Goal: Obtain resource: Obtain resource

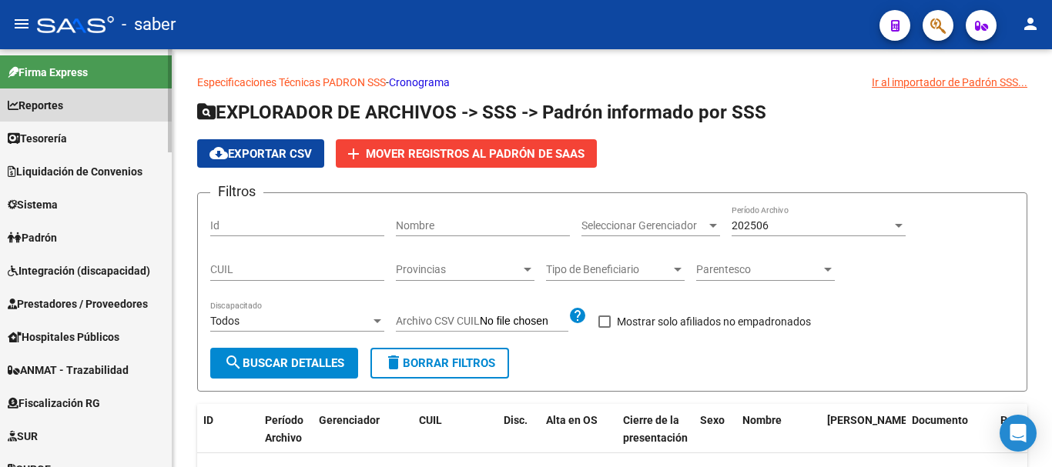
click at [42, 109] on span "Reportes" at bounding box center [35, 105] width 55 height 17
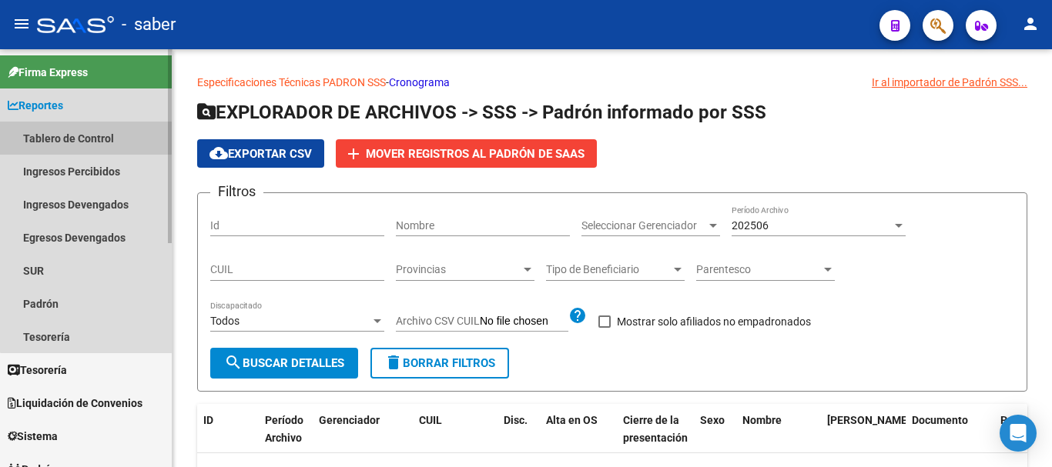
click at [86, 136] on link "Tablero de Control" at bounding box center [86, 138] width 172 height 33
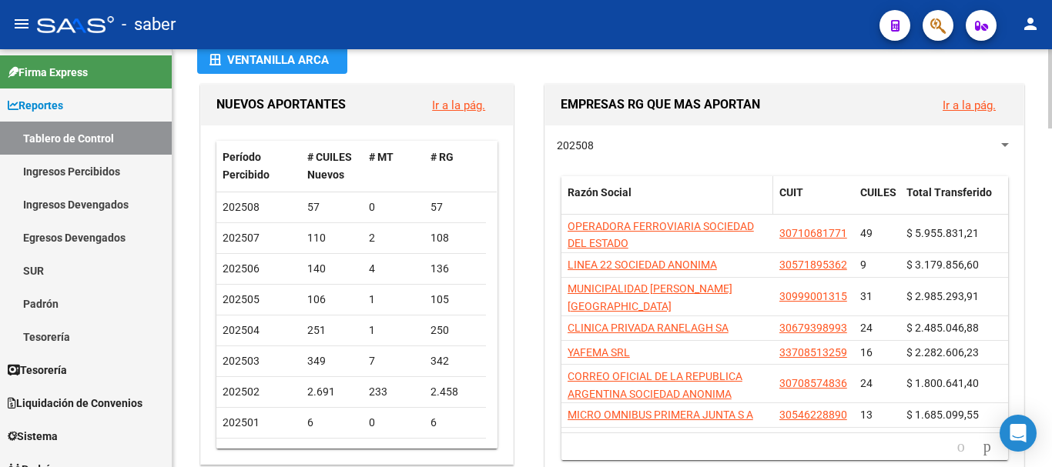
scroll to position [154, 0]
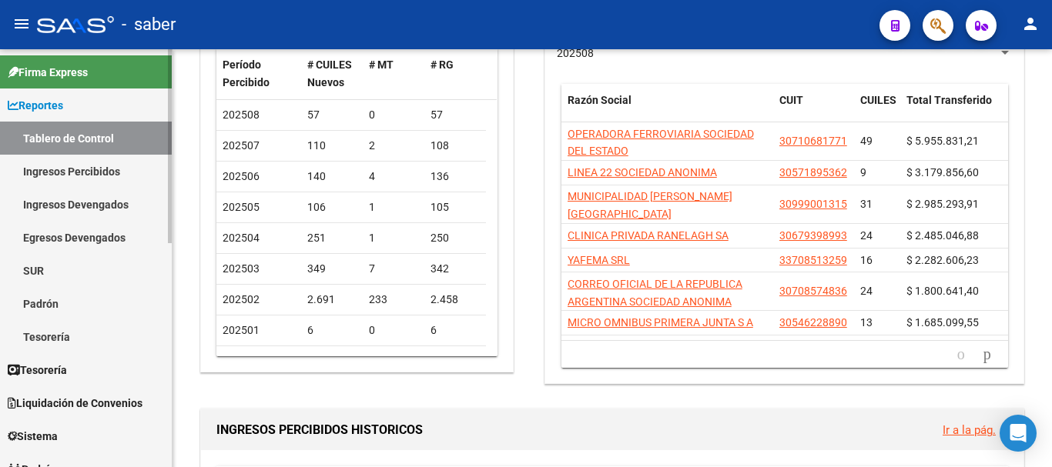
click at [92, 176] on link "Ingresos Percibidos" at bounding box center [86, 171] width 172 height 33
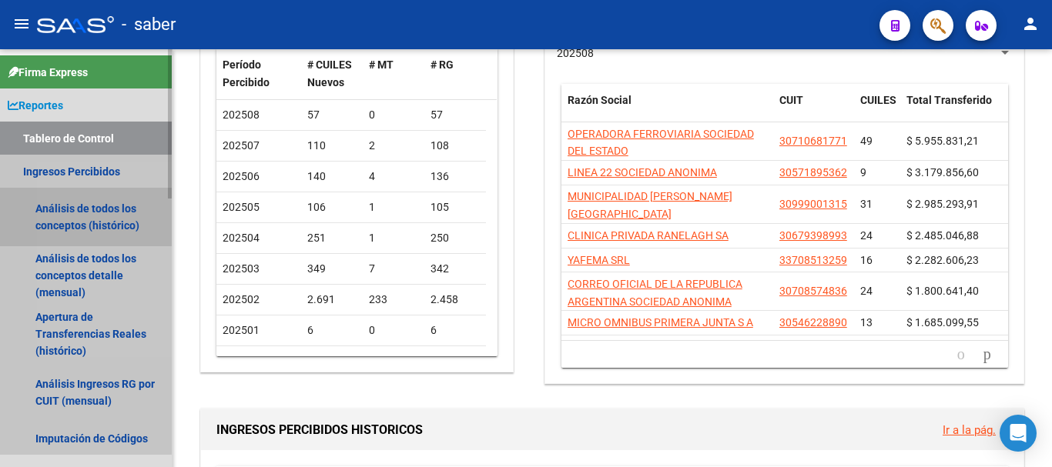
click at [95, 219] on link "Análisis de todos los conceptos (histórico)" at bounding box center [86, 217] width 172 height 59
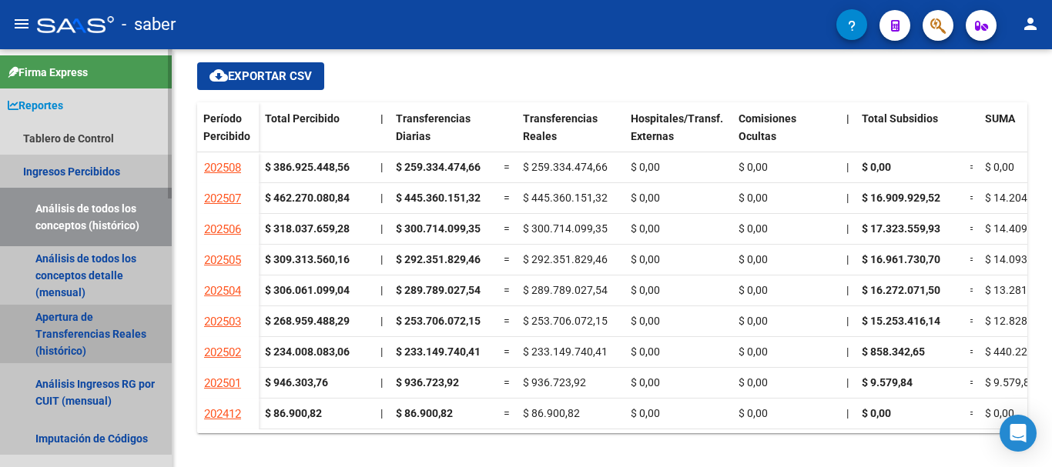
click at [83, 316] on link "Apertura de Transferencias Reales (histórico)" at bounding box center [86, 334] width 172 height 59
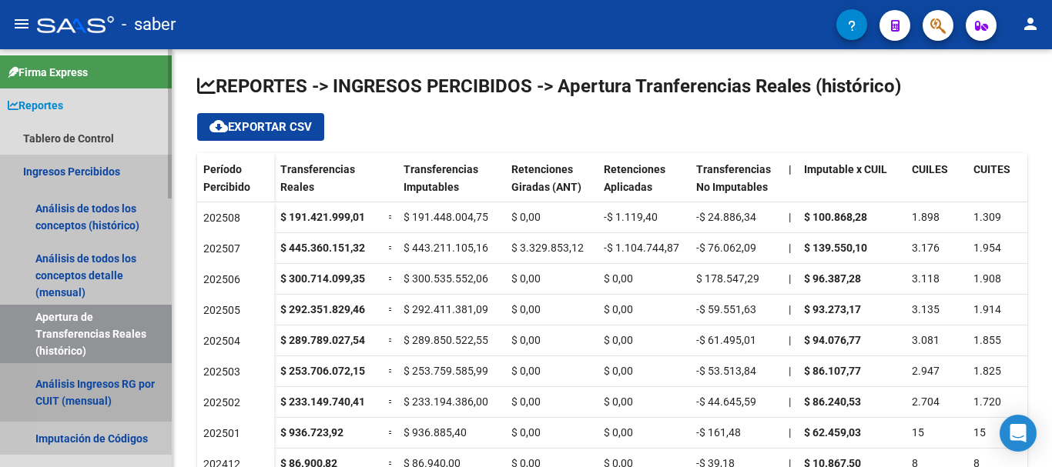
click at [102, 399] on link "Análisis Ingresos RG por CUIT (mensual)" at bounding box center [86, 393] width 172 height 59
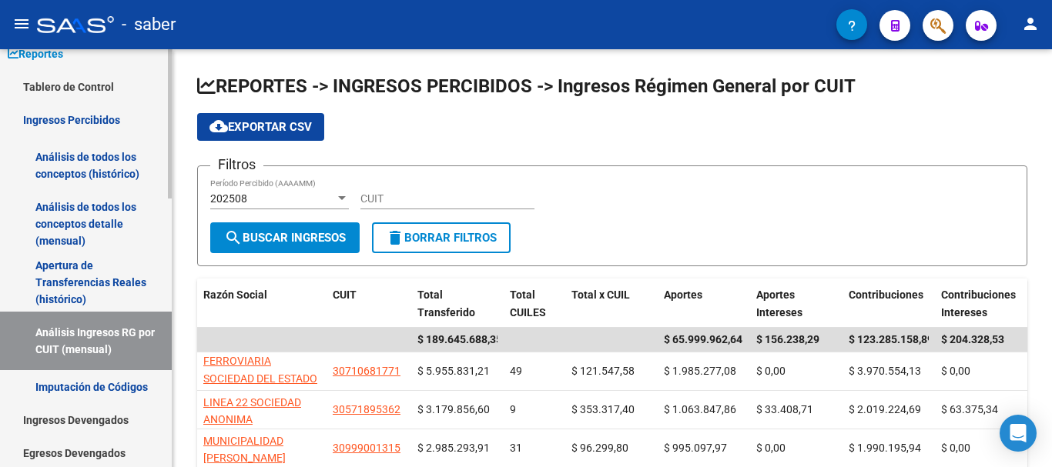
scroll to position [77, 0]
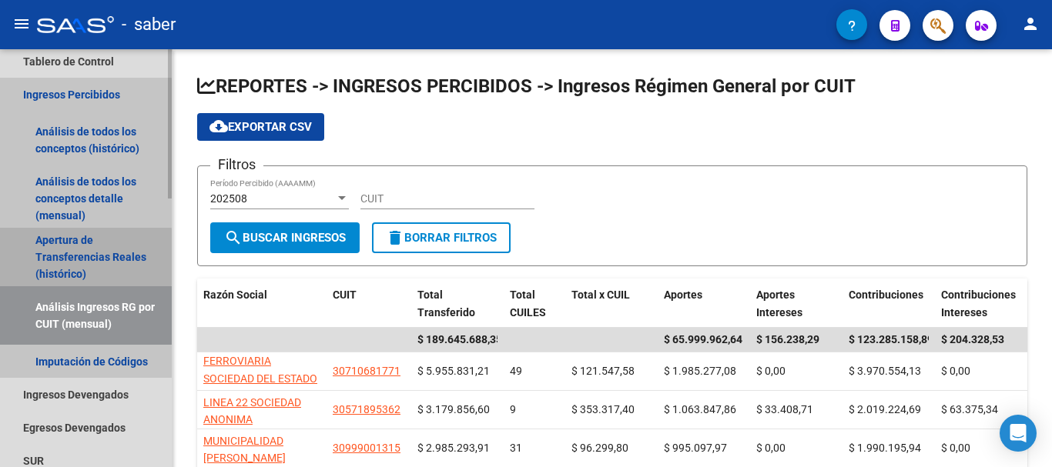
click at [41, 257] on link "Apertura de Transferencias Reales (histórico)" at bounding box center [86, 257] width 172 height 59
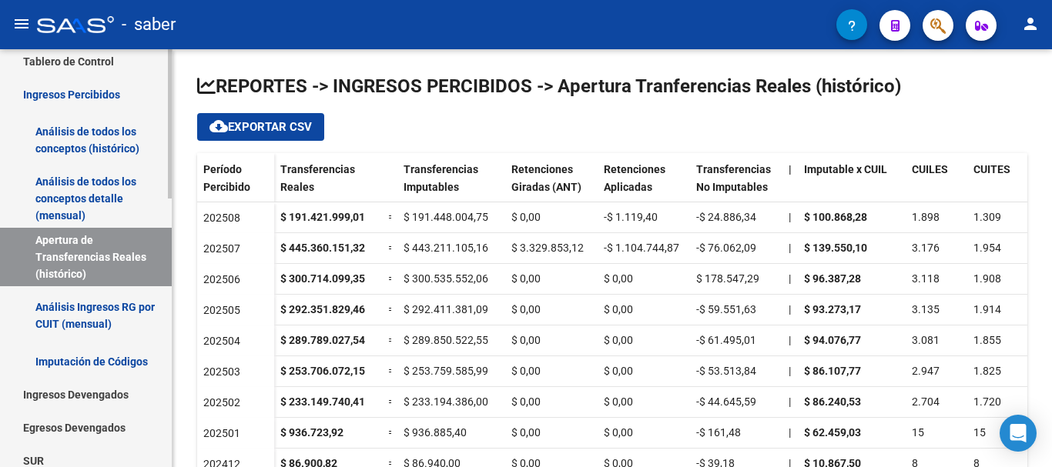
scroll to position [154, 0]
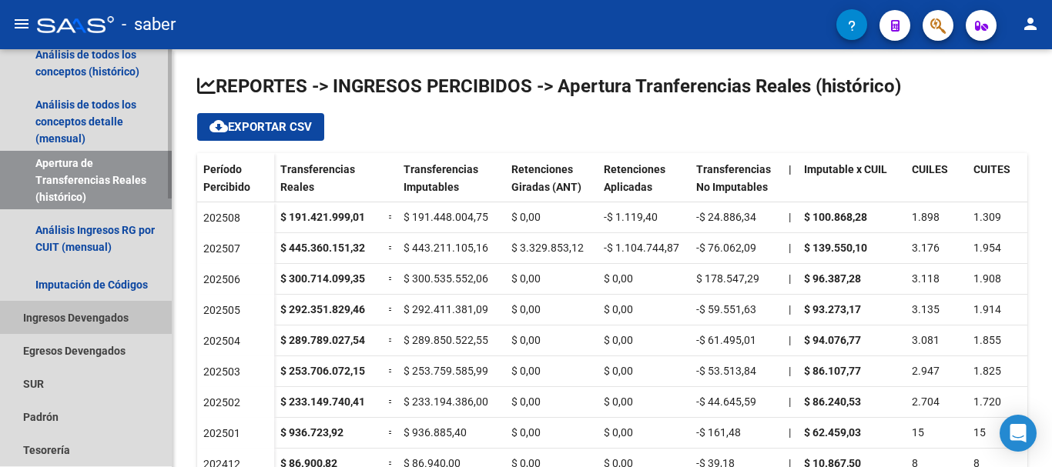
click at [88, 320] on link "Ingresos Devengados" at bounding box center [86, 317] width 172 height 33
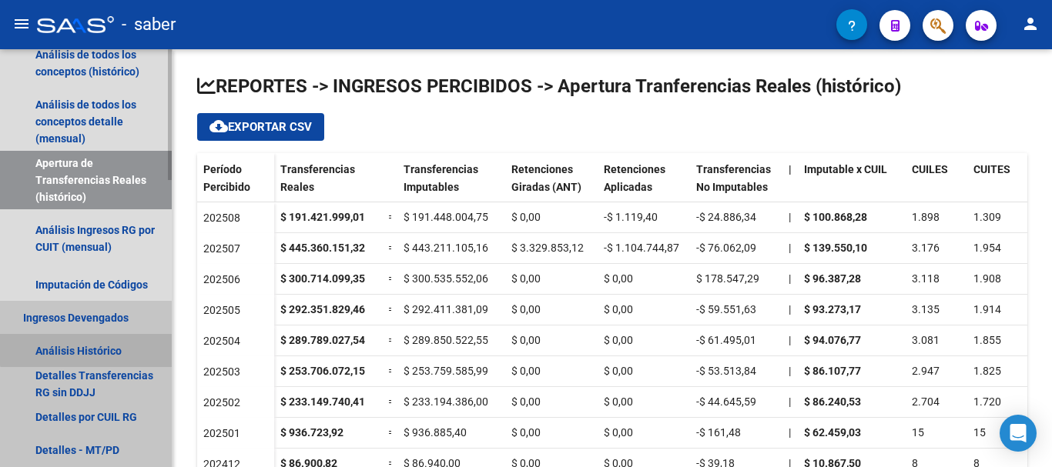
click at [96, 345] on link "Análisis Histórico" at bounding box center [86, 350] width 172 height 33
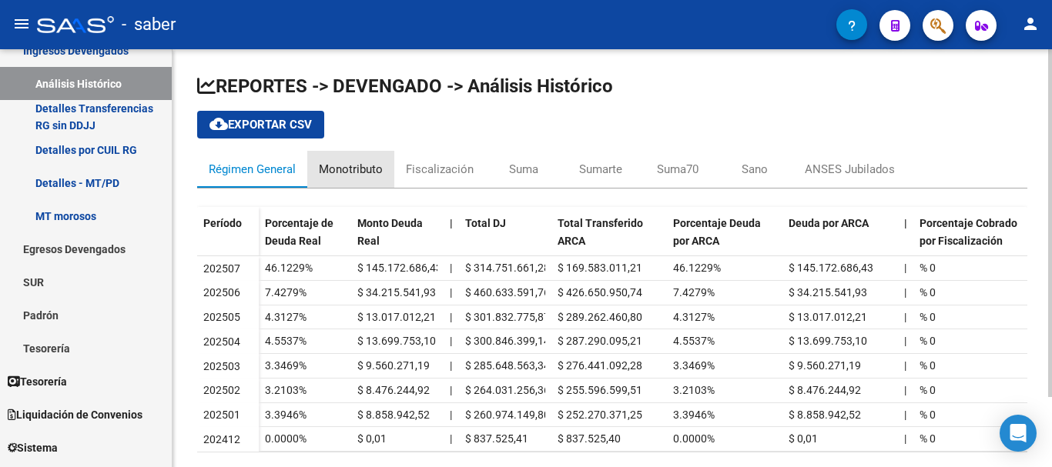
click at [379, 172] on div "Monotributo" at bounding box center [351, 169] width 64 height 17
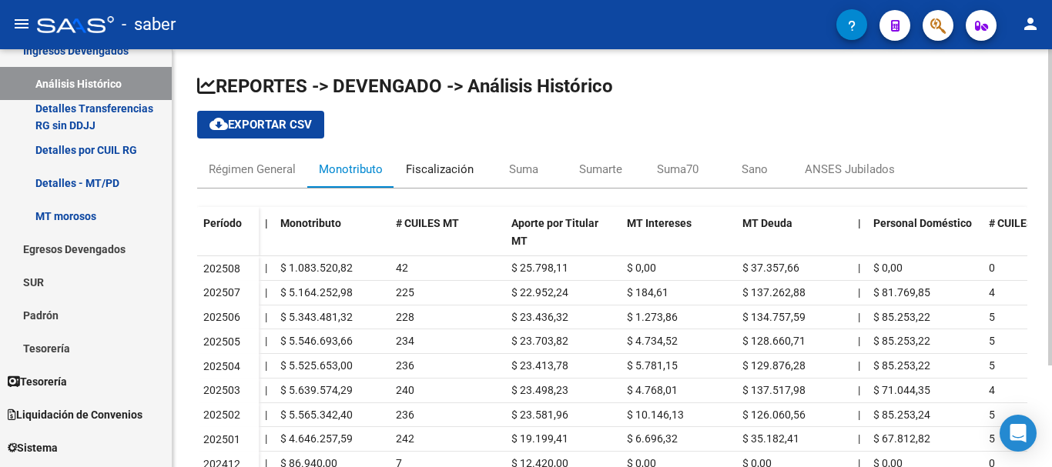
click at [439, 175] on div "Fiscalización" at bounding box center [440, 169] width 68 height 17
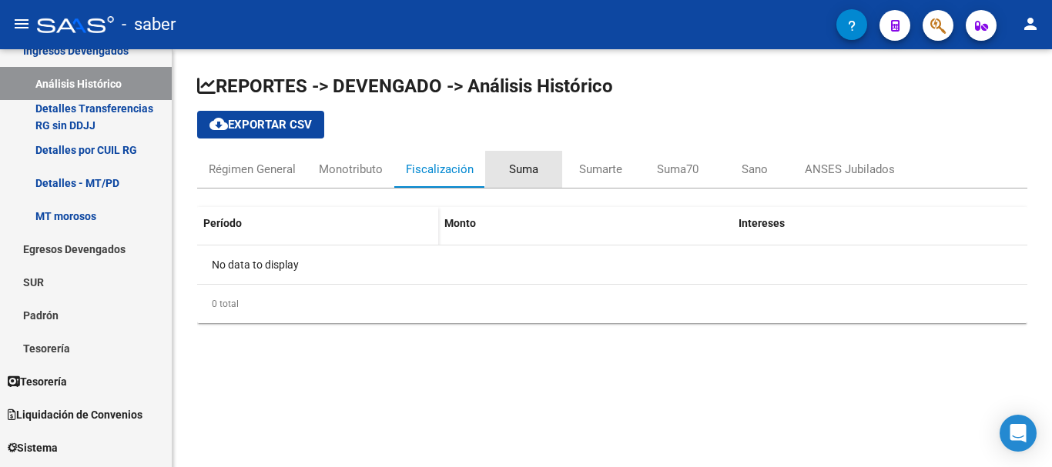
click at [529, 173] on div "Suma" at bounding box center [523, 169] width 29 height 17
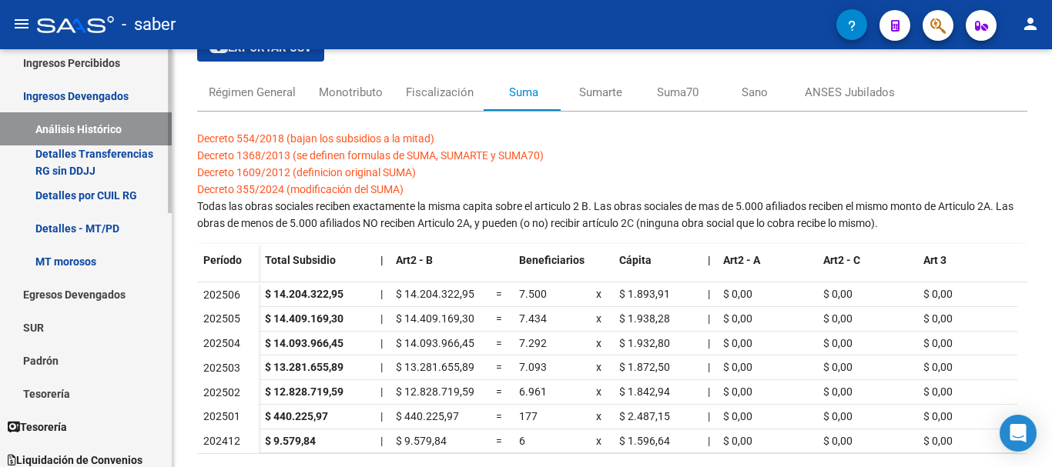
scroll to position [77, 0]
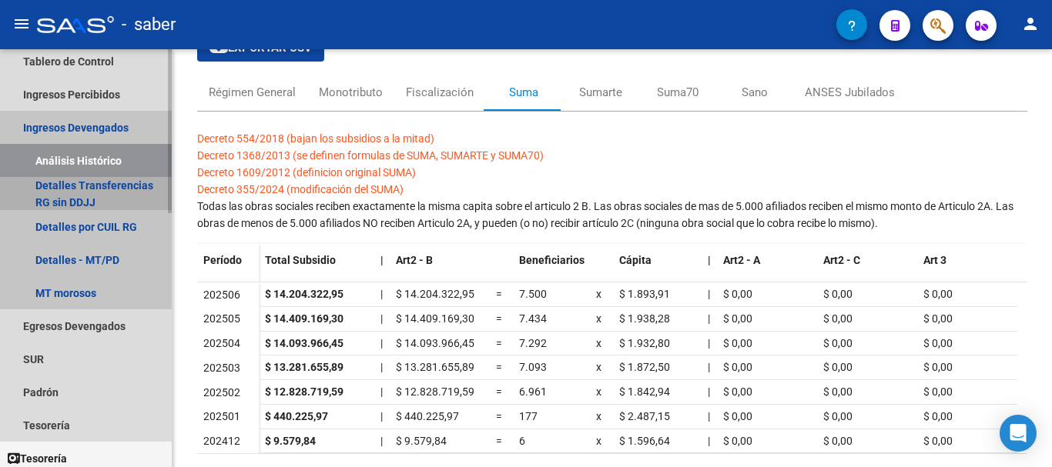
click at [99, 199] on link "Detalles Transferencias RG sin DDJJ" at bounding box center [86, 193] width 172 height 33
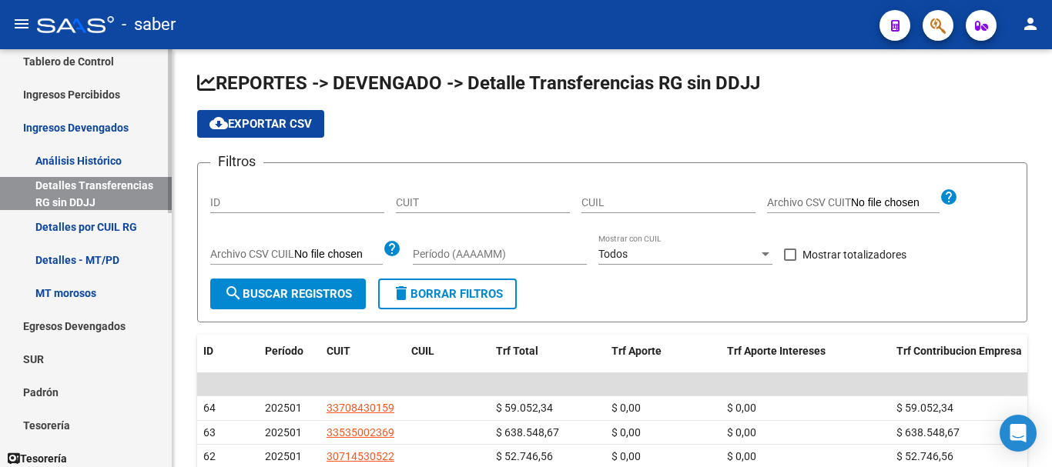
scroll to position [77, 0]
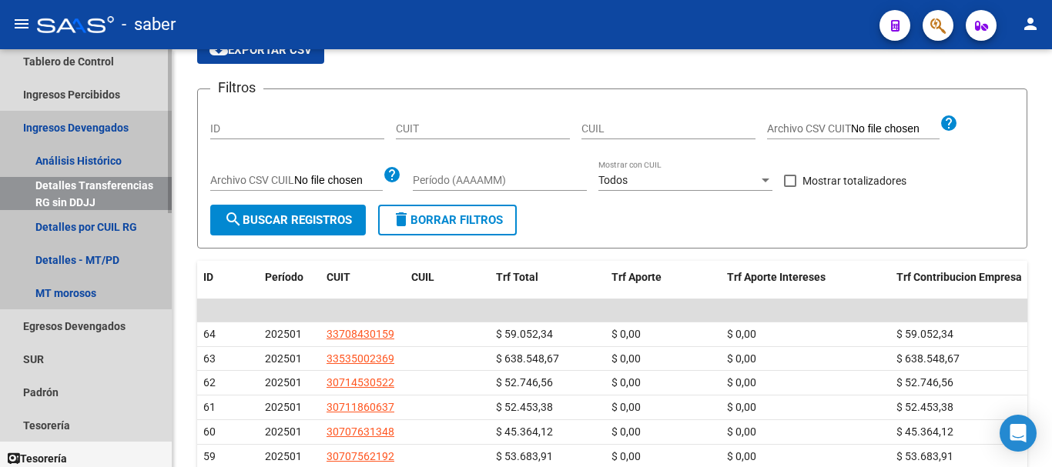
click at [112, 120] on link "Ingresos Devengados" at bounding box center [86, 127] width 172 height 33
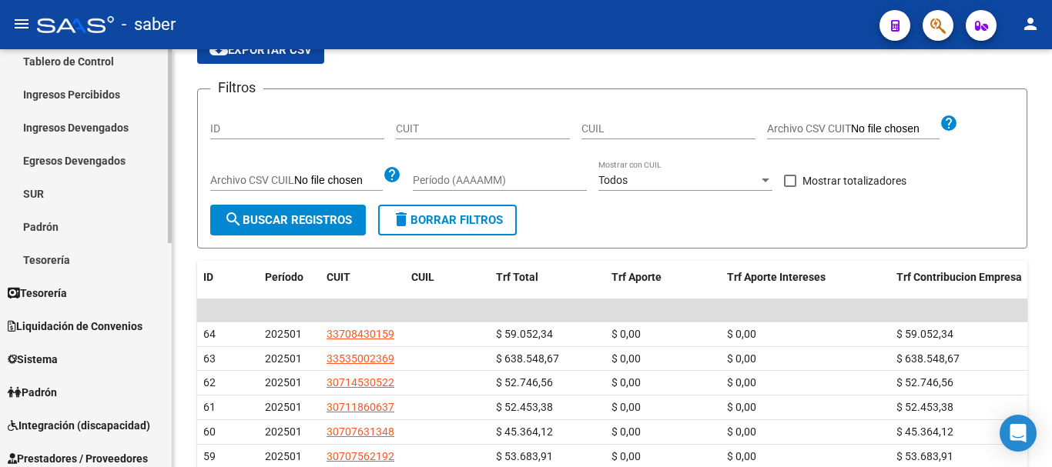
click at [103, 128] on link "Ingresos Devengados" at bounding box center [86, 127] width 172 height 33
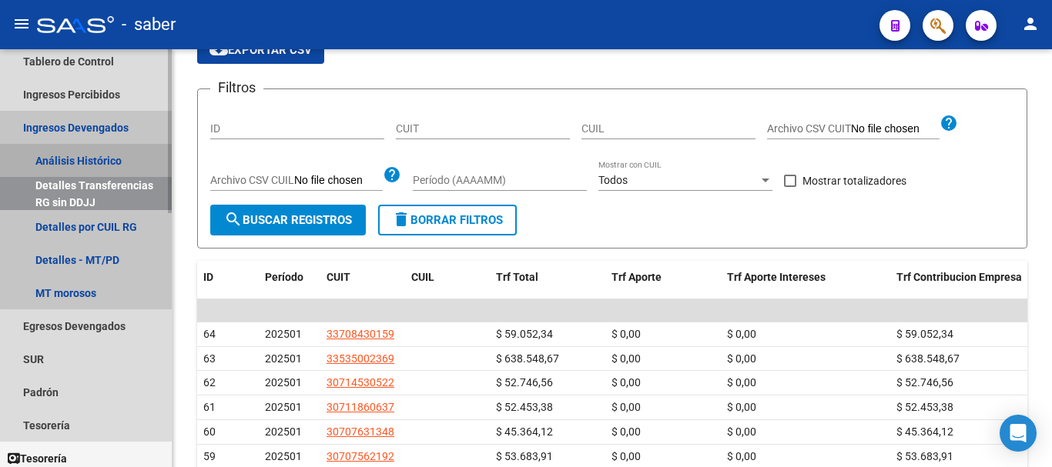
click at [106, 156] on link "Análisis Histórico" at bounding box center [86, 160] width 172 height 33
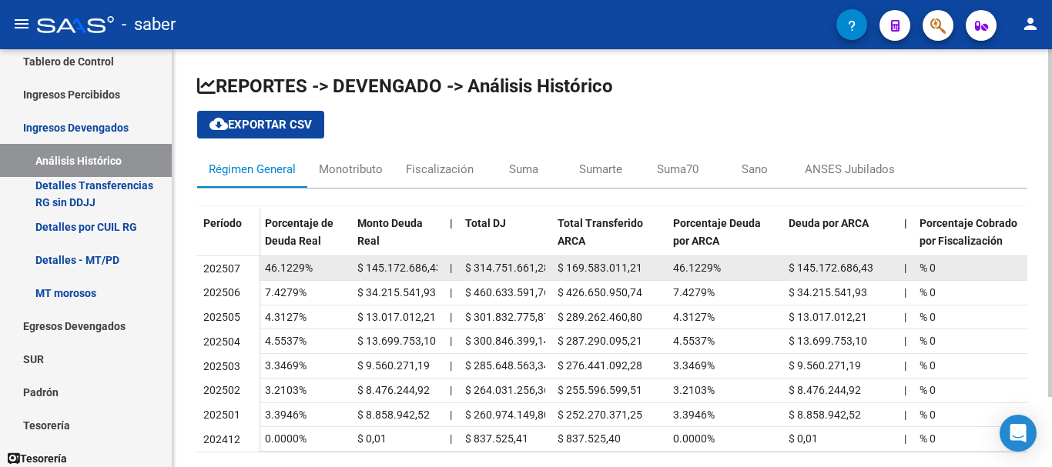
click at [470, 262] on span "$ 314.751.661,28" at bounding box center [507, 268] width 85 height 12
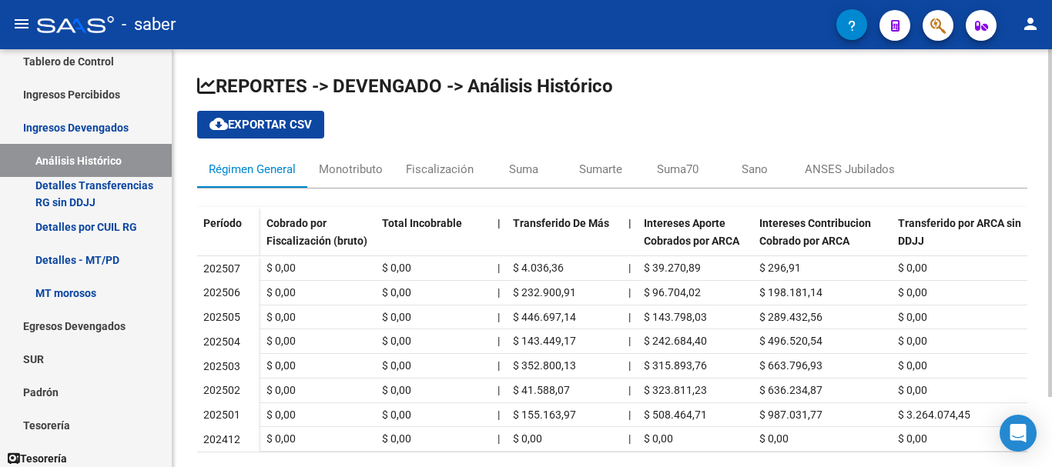
scroll to position [0, 772]
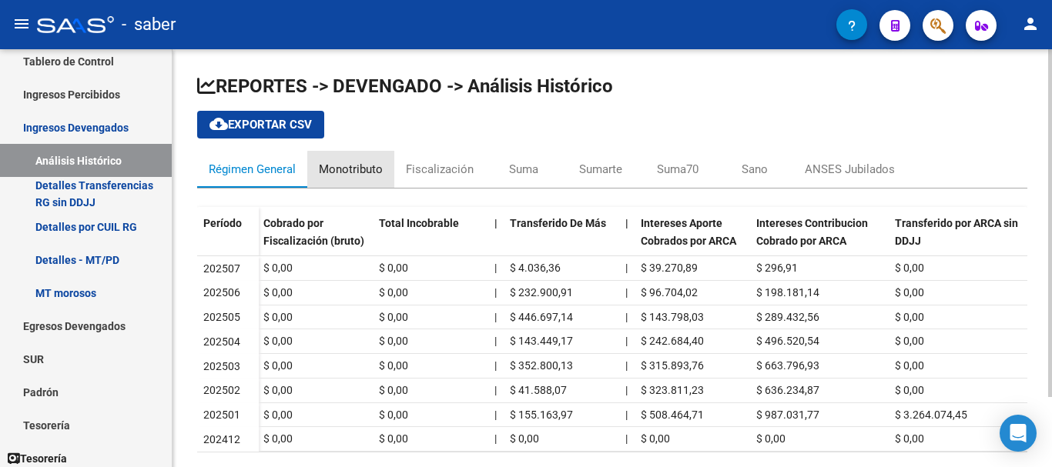
click at [375, 175] on div "Monotributo" at bounding box center [351, 169] width 64 height 17
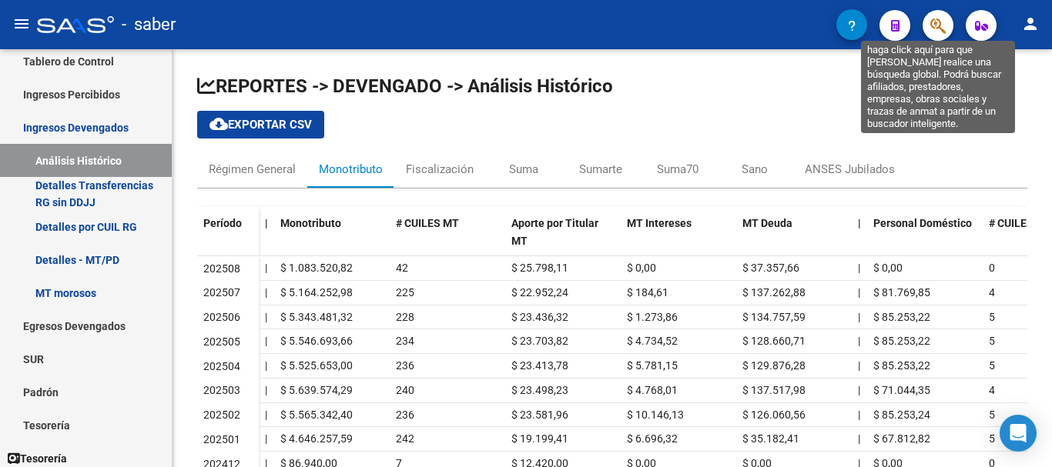
click at [933, 27] on icon "button" at bounding box center [937, 26] width 15 height 18
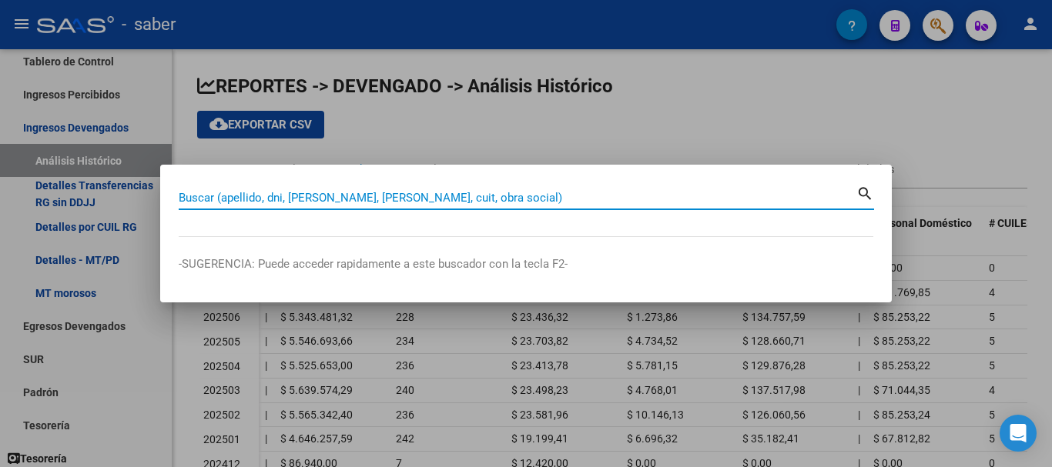
click at [421, 198] on input "Buscar (apellido, dni, [PERSON_NAME], [PERSON_NAME], cuit, obra social)" at bounding box center [518, 198] width 678 height 14
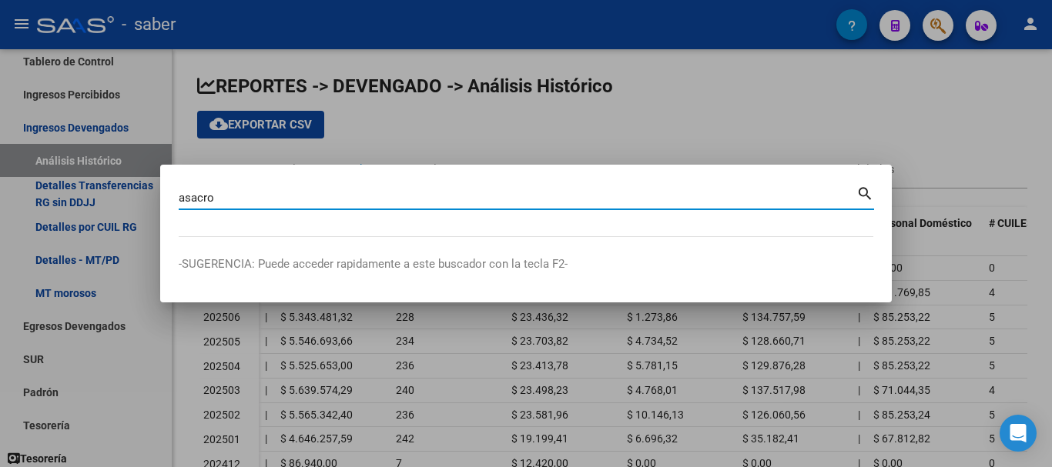
type input "asacro"
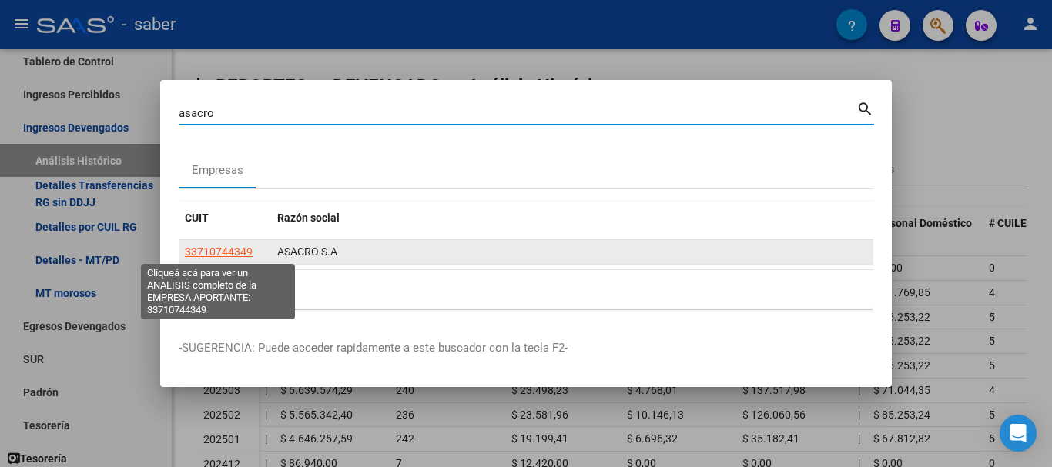
click at [231, 254] on span "33710744349" at bounding box center [219, 252] width 68 height 12
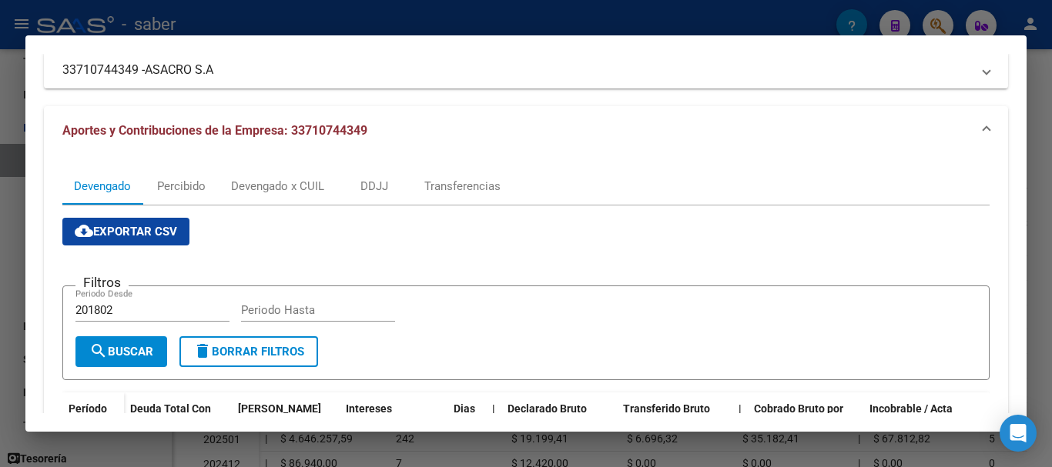
scroll to position [0, 0]
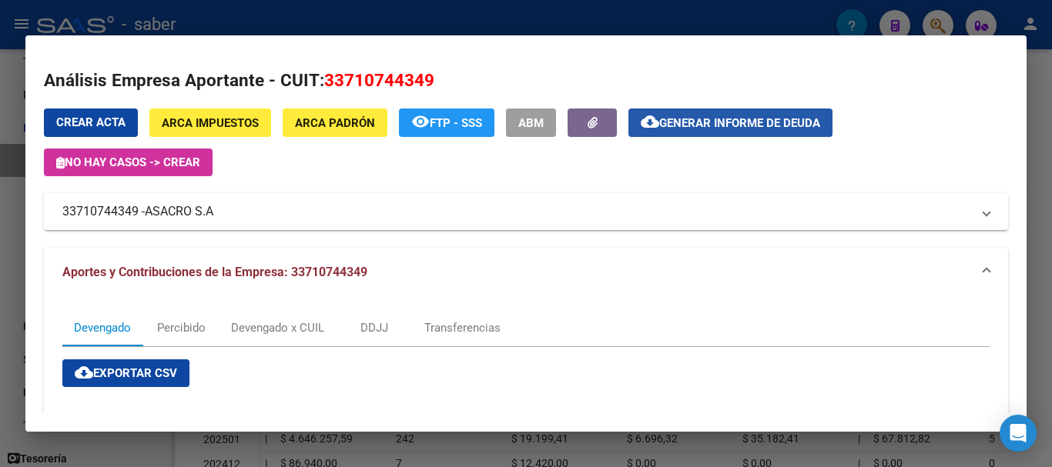
click at [729, 127] on span "Generar informe de deuda" at bounding box center [739, 123] width 161 height 14
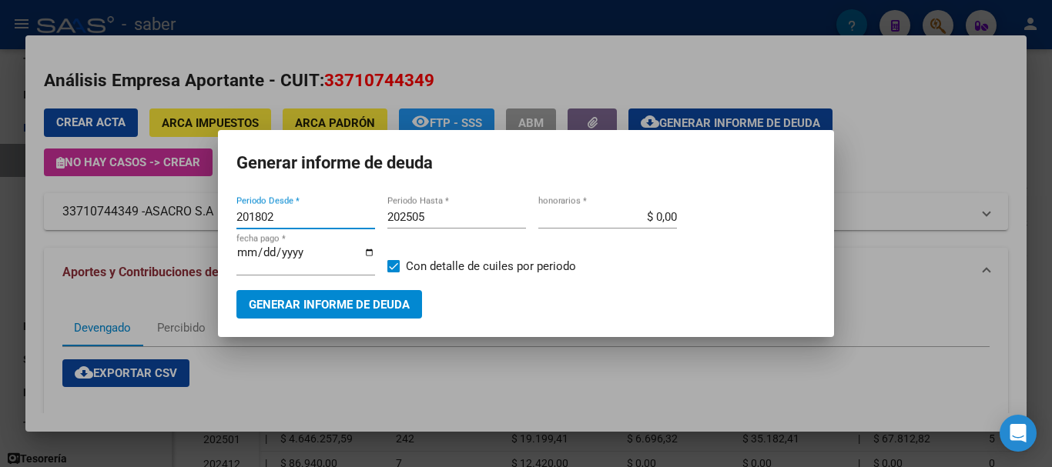
drag, startPoint x: 294, startPoint y: 216, endPoint x: 200, endPoint y: 212, distance: 94.0
click at [200, 212] on div "asacro Buscar (apellido, dni, cuil, nro traspaso, cuit, obra social) search Emp…" at bounding box center [526, 233] width 1052 height 467
type input "202501"
click at [459, 210] on input "202505" at bounding box center [456, 217] width 139 height 14
type input "202506"
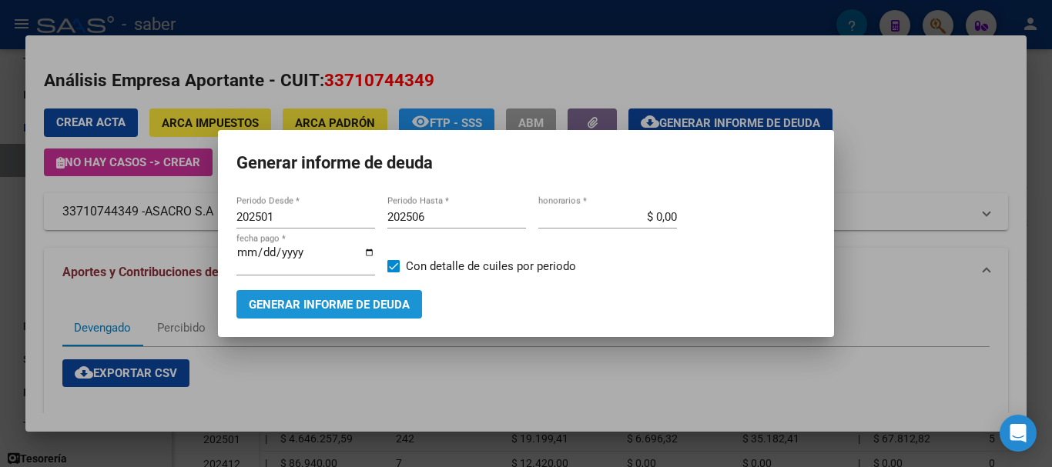
click at [344, 301] on span "Generar informe de deuda" at bounding box center [329, 305] width 161 height 14
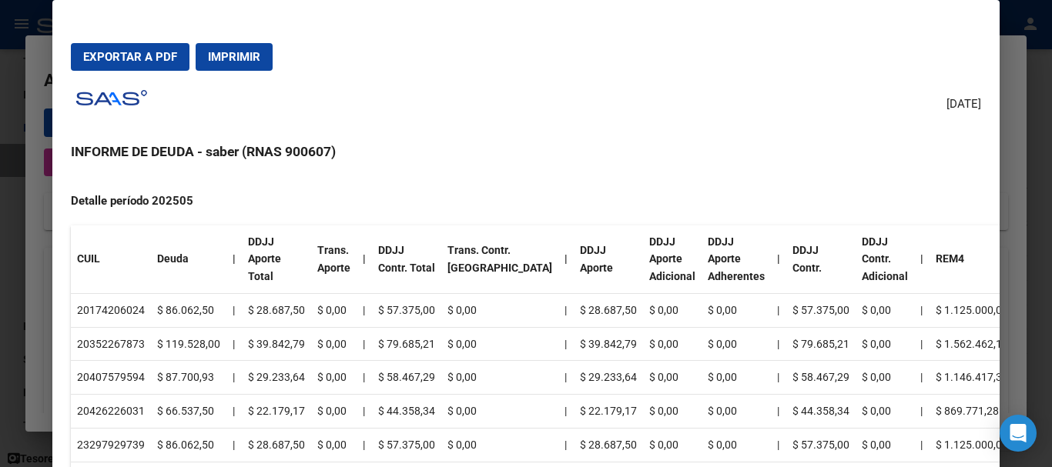
scroll to position [1127, 0]
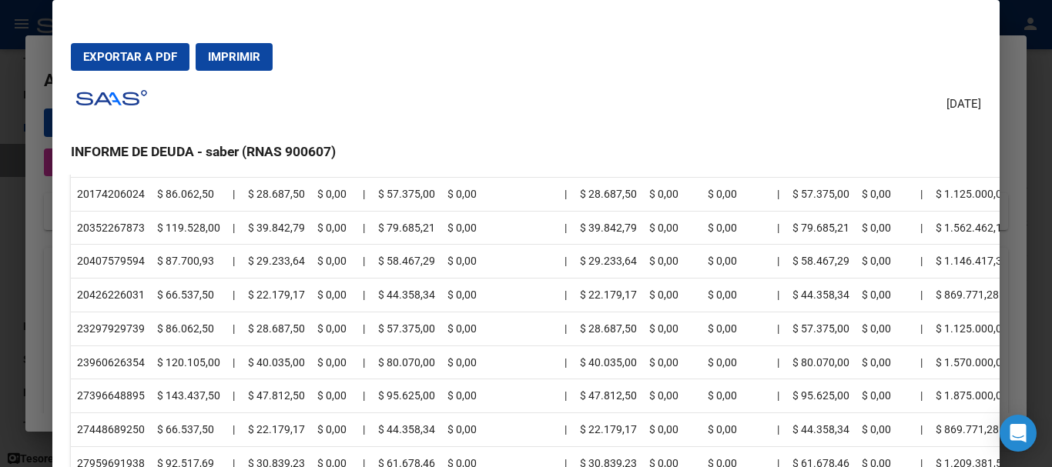
click at [120, 52] on span "Exportar a PDF" at bounding box center [130, 57] width 94 height 14
click at [36, 244] on div at bounding box center [526, 233] width 1052 height 467
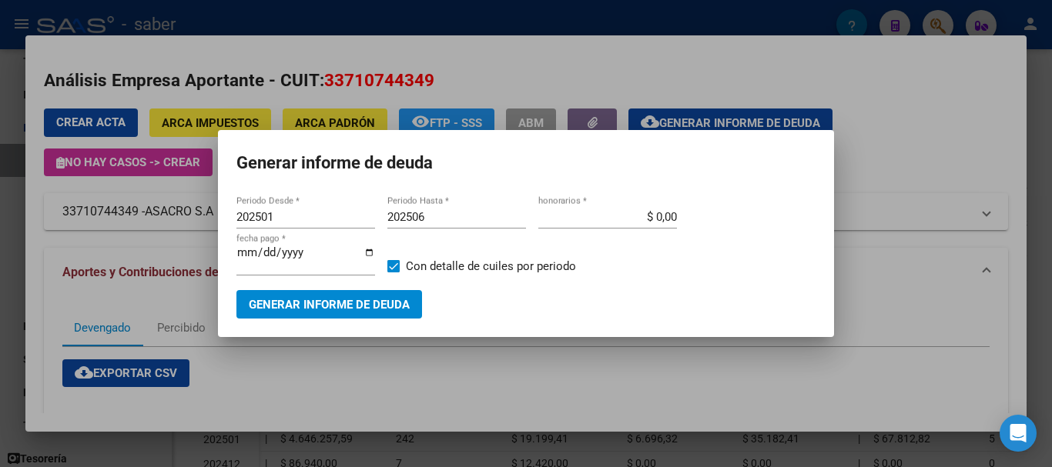
click at [324, 390] on div at bounding box center [526, 233] width 1052 height 467
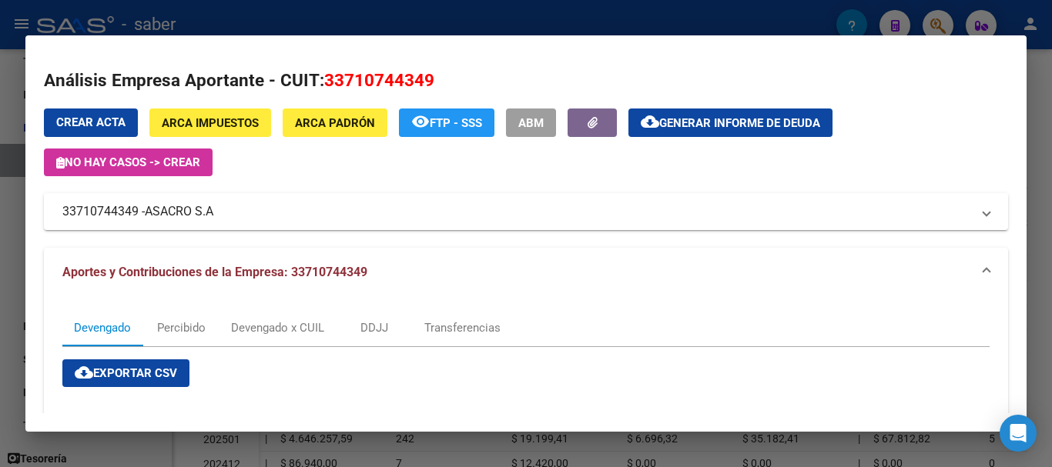
click at [0, 346] on div at bounding box center [526, 233] width 1052 height 467
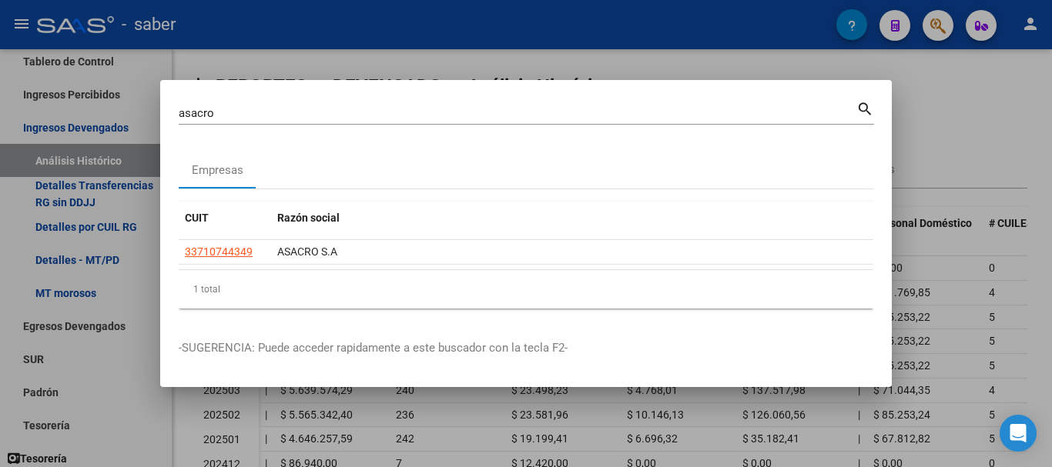
click at [193, 112] on input "asacro" at bounding box center [518, 113] width 678 height 14
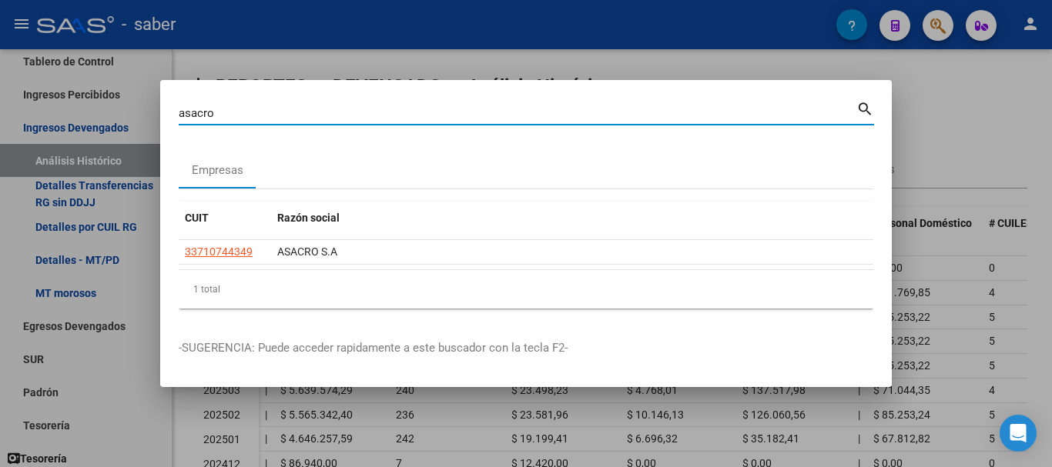
click at [193, 112] on input "asacro" at bounding box center [518, 113] width 678 height 14
type input "micro o"
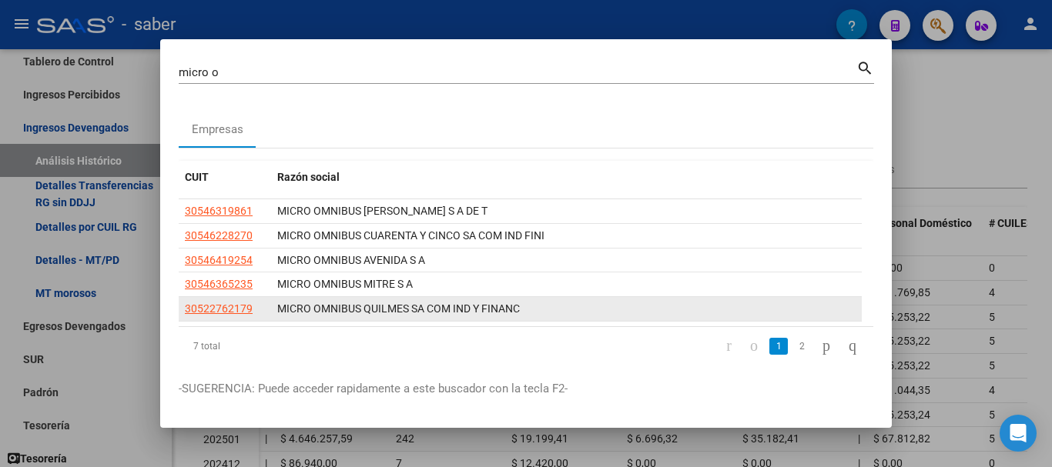
click at [196, 317] on app-link-go-to "30522762179" at bounding box center [219, 309] width 68 height 18
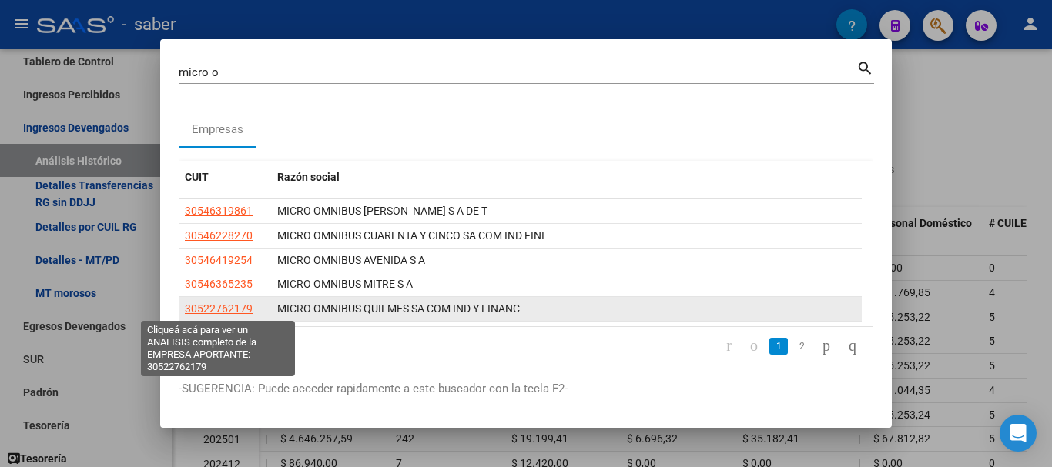
click at [199, 314] on span "30522762179" at bounding box center [219, 309] width 68 height 12
type textarea "30522762179"
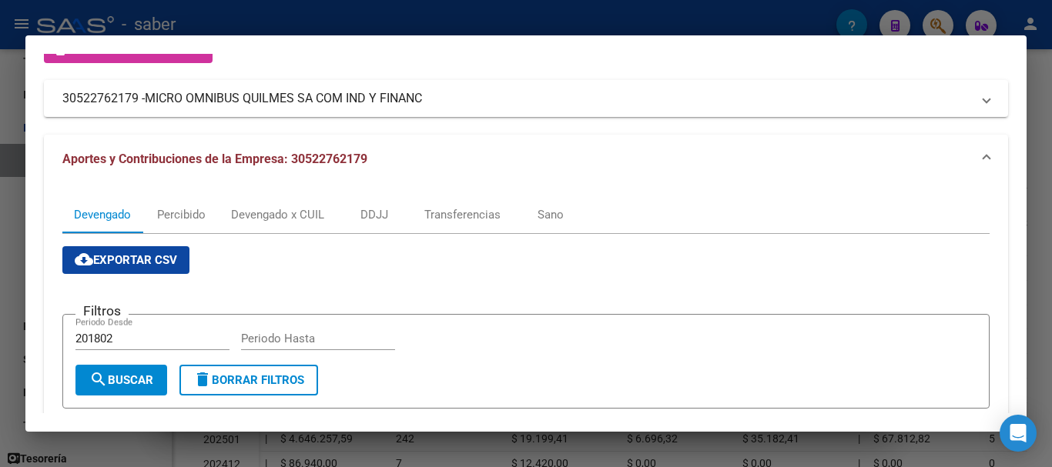
scroll to position [0, 0]
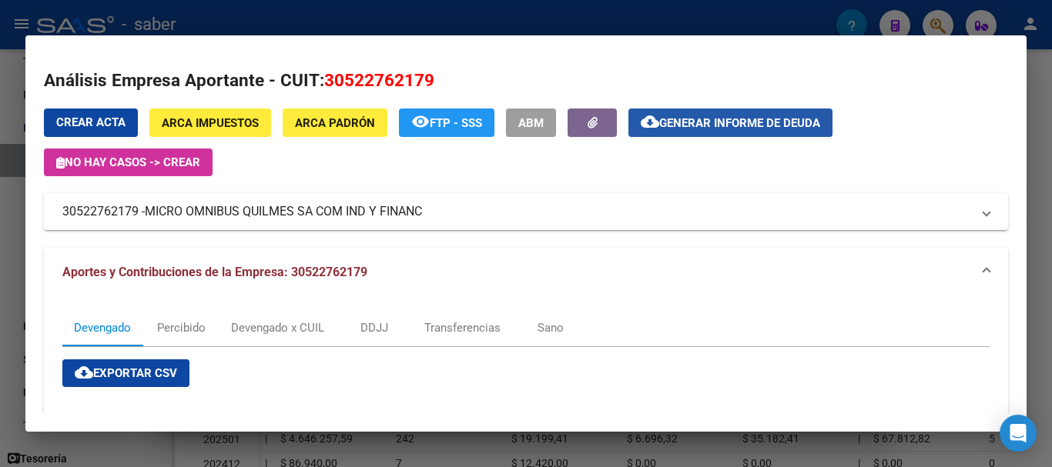
click at [739, 136] on button "cloud_download Generar informe de deuda" at bounding box center [730, 123] width 204 height 28
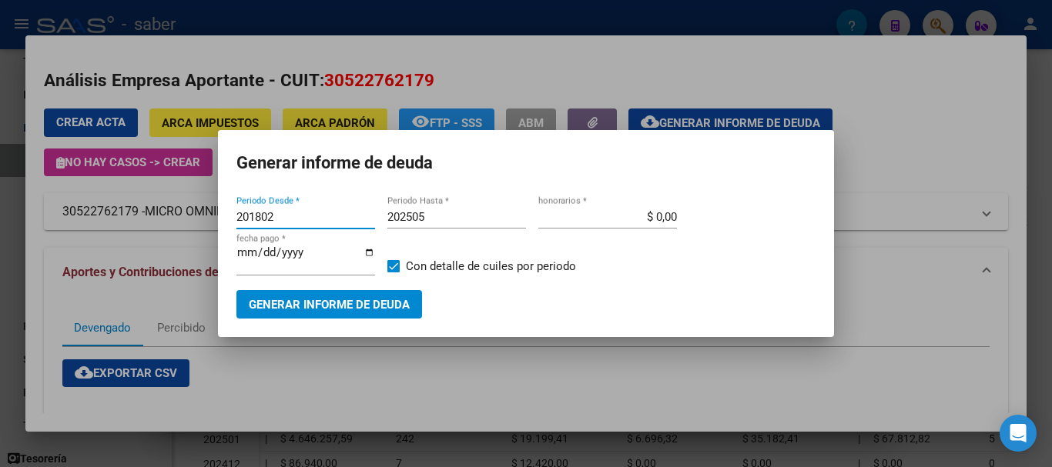
drag, startPoint x: 283, startPoint y: 213, endPoint x: 219, endPoint y: 217, distance: 63.3
click at [219, 217] on mat-dialog-content "201802 Periodo Desde * 202505 Periodo Hasta * $ 0,00 honorarios * [DATE] fecha …" at bounding box center [526, 256] width 616 height 126
type input "202501"
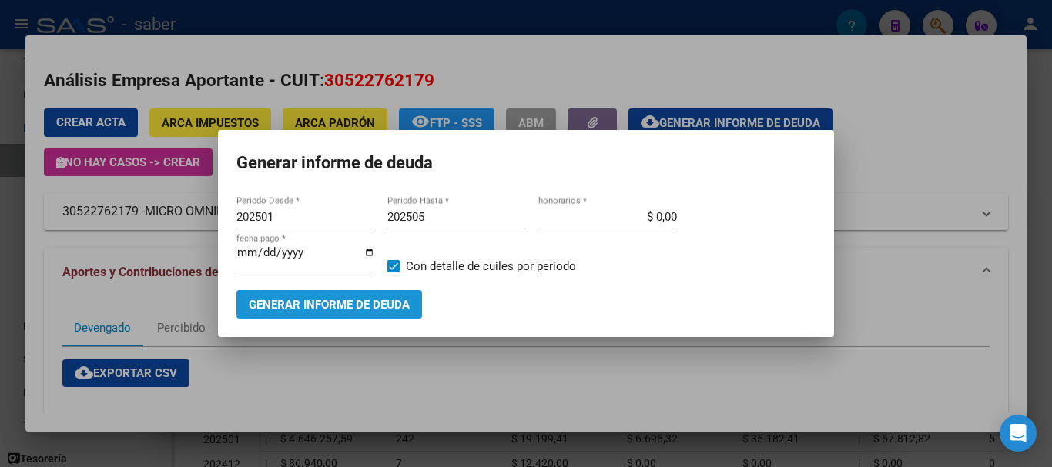
click at [299, 302] on span "Generar informe de deuda" at bounding box center [329, 305] width 161 height 14
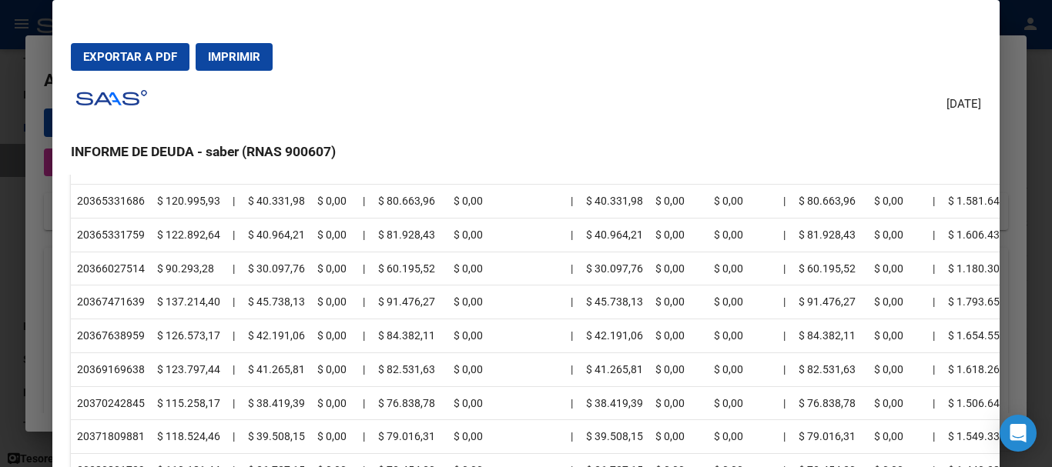
scroll to position [1463, 0]
click at [155, 57] on span "Exportar a PDF" at bounding box center [130, 57] width 94 height 14
click at [16, 125] on div at bounding box center [526, 233] width 1052 height 467
